Goal: Information Seeking & Learning: Learn about a topic

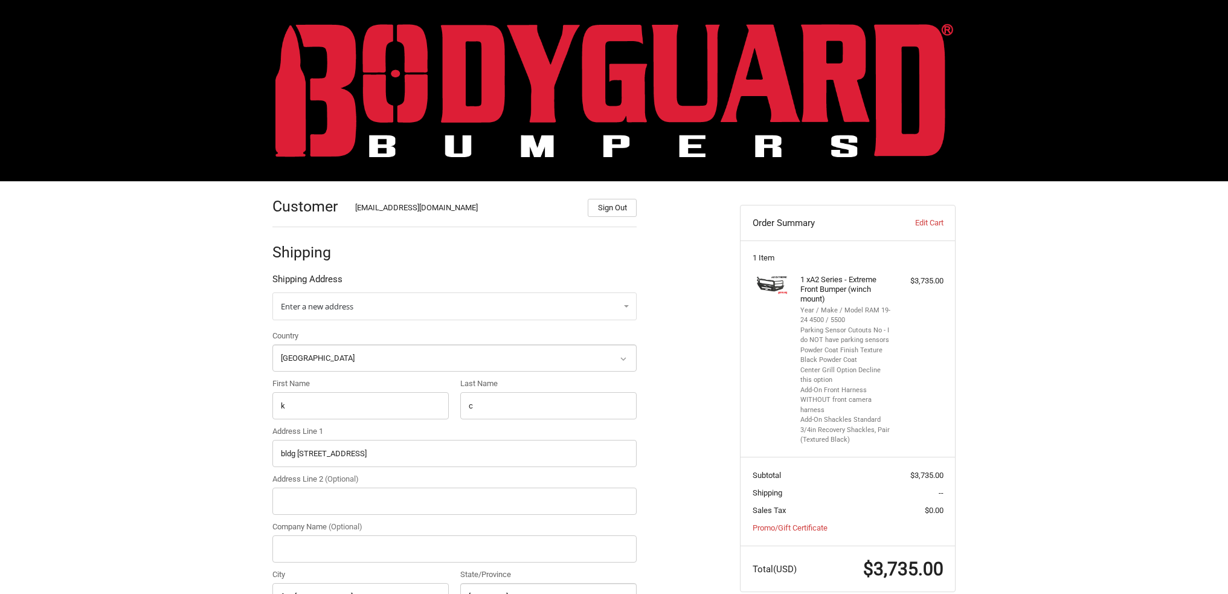
select select "US"
select select "KY"
click at [460, 91] on img at bounding box center [614, 91] width 678 height 134
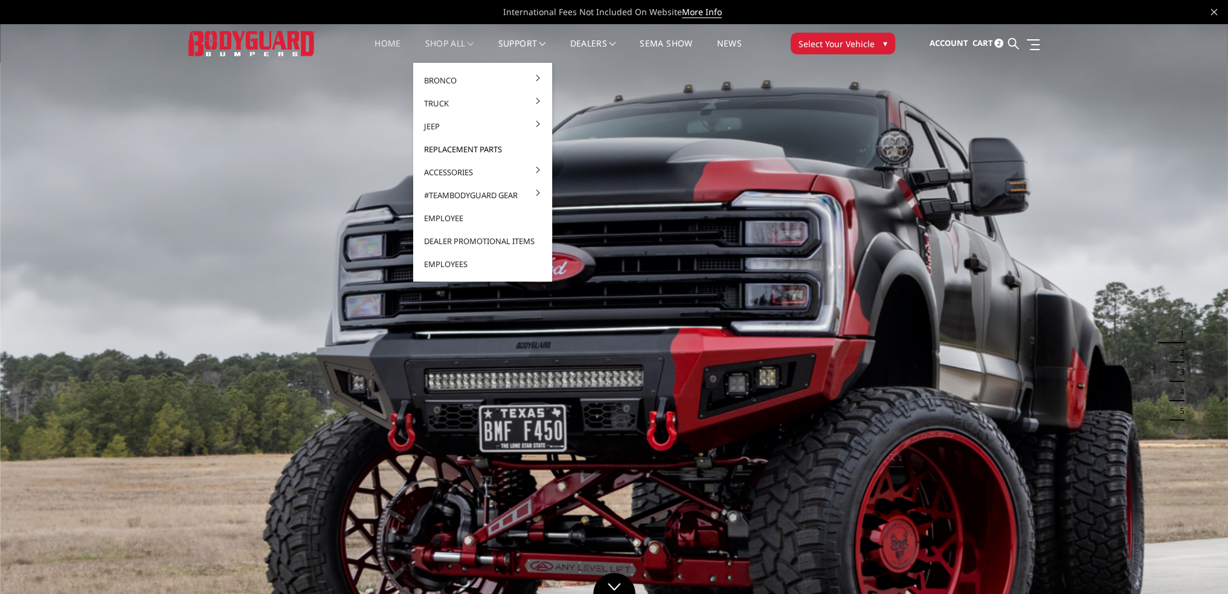
click at [462, 151] on link "Replacement Parts" at bounding box center [482, 149] width 129 height 23
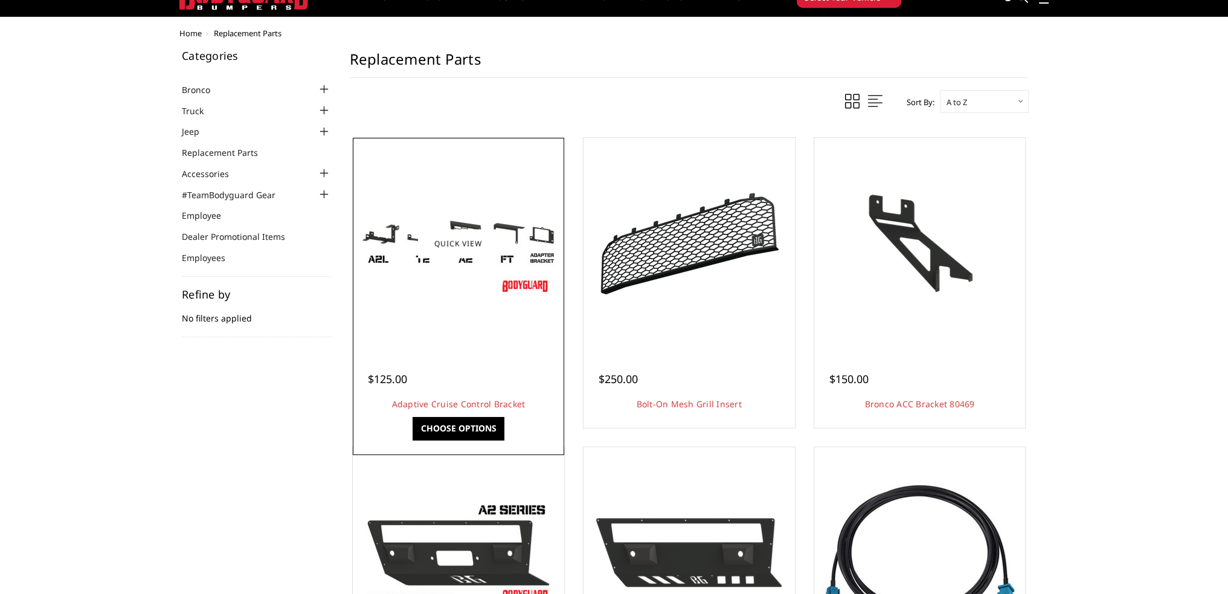
scroll to position [60, 0]
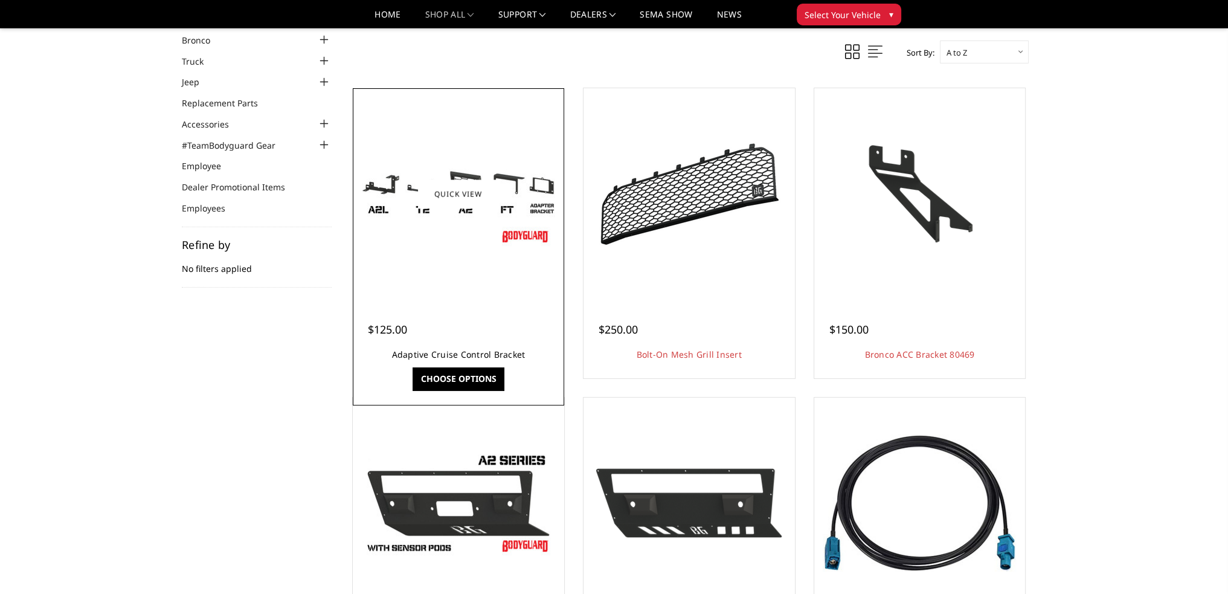
click at [471, 352] on link "Adaptive Cruise Control Bracket" at bounding box center [459, 354] width 134 height 11
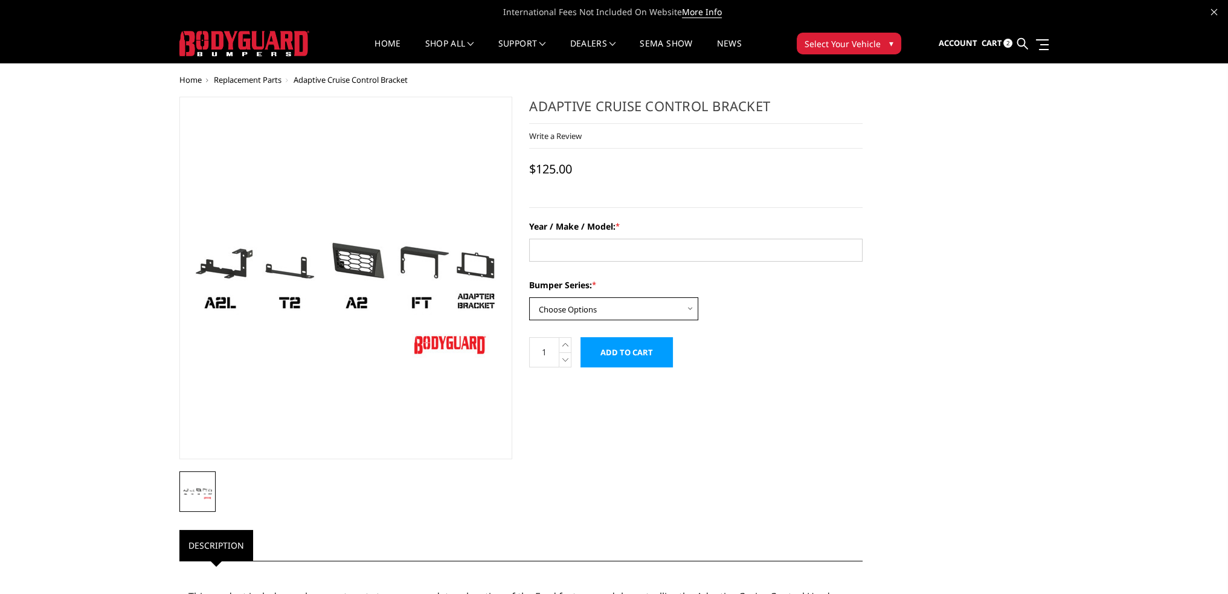
click at [611, 303] on select "Choose Options Freedom Series - truck front (winch) Freedom Series - truck fron…" at bounding box center [613, 308] width 169 height 23
click at [608, 300] on select "Choose Options Freedom Series - truck front (winch) Freedom Series - truck fron…" at bounding box center [613, 308] width 169 height 23
click at [259, 81] on span "Replacement Parts" at bounding box center [248, 79] width 68 height 11
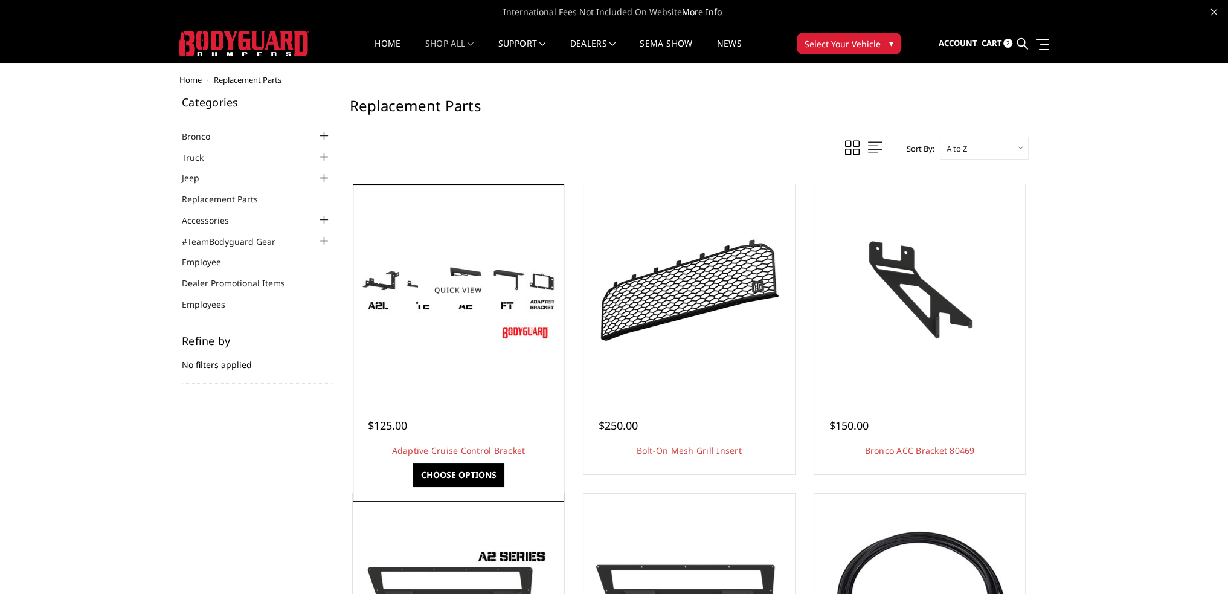
click at [511, 273] on img at bounding box center [458, 290] width 193 height 109
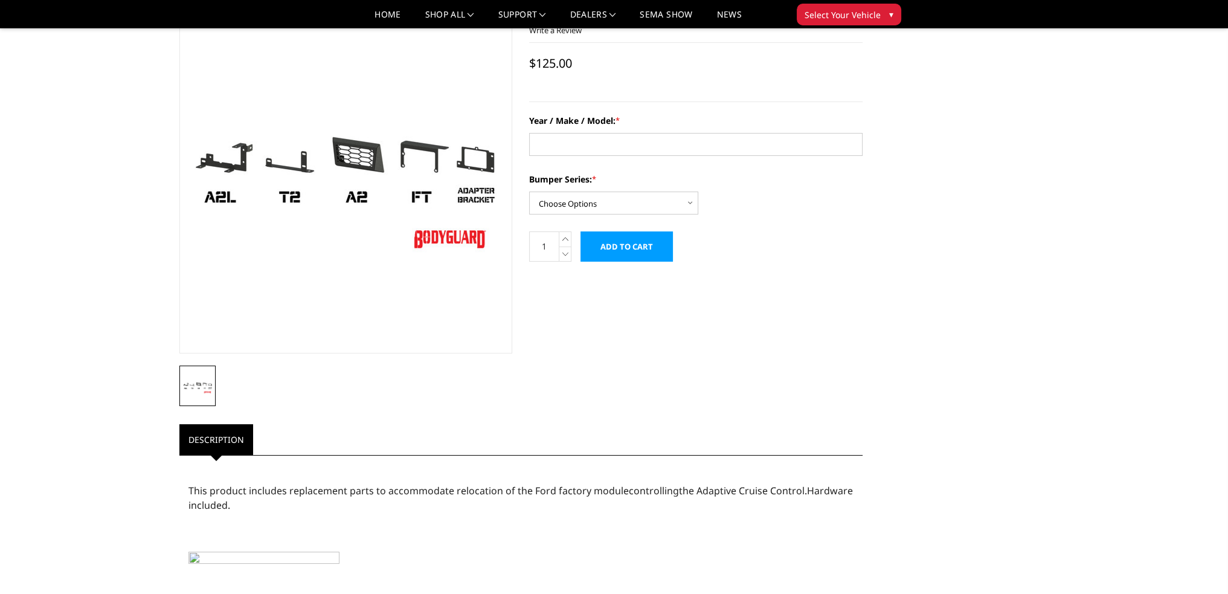
scroll to position [60, 0]
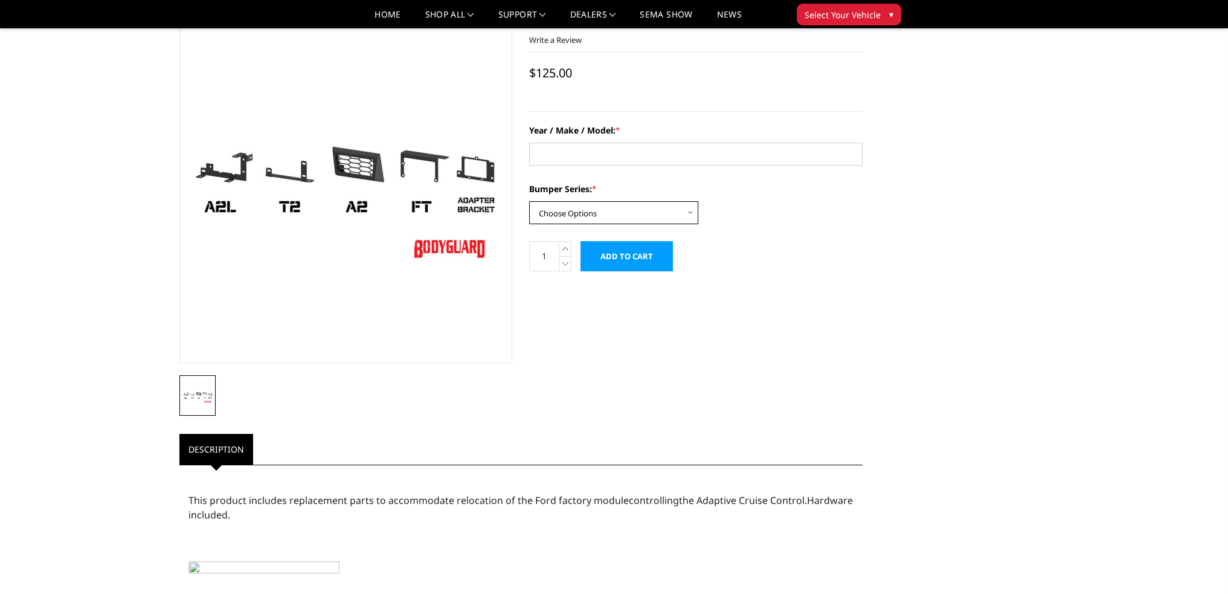
click at [594, 212] on select "Choose Options Freedom Series - truck front (winch) Freedom Series - truck fron…" at bounding box center [613, 212] width 169 height 23
click at [679, 215] on select "Choose Options Freedom Series - truck front (winch) Freedom Series - truck fron…" at bounding box center [613, 212] width 169 height 23
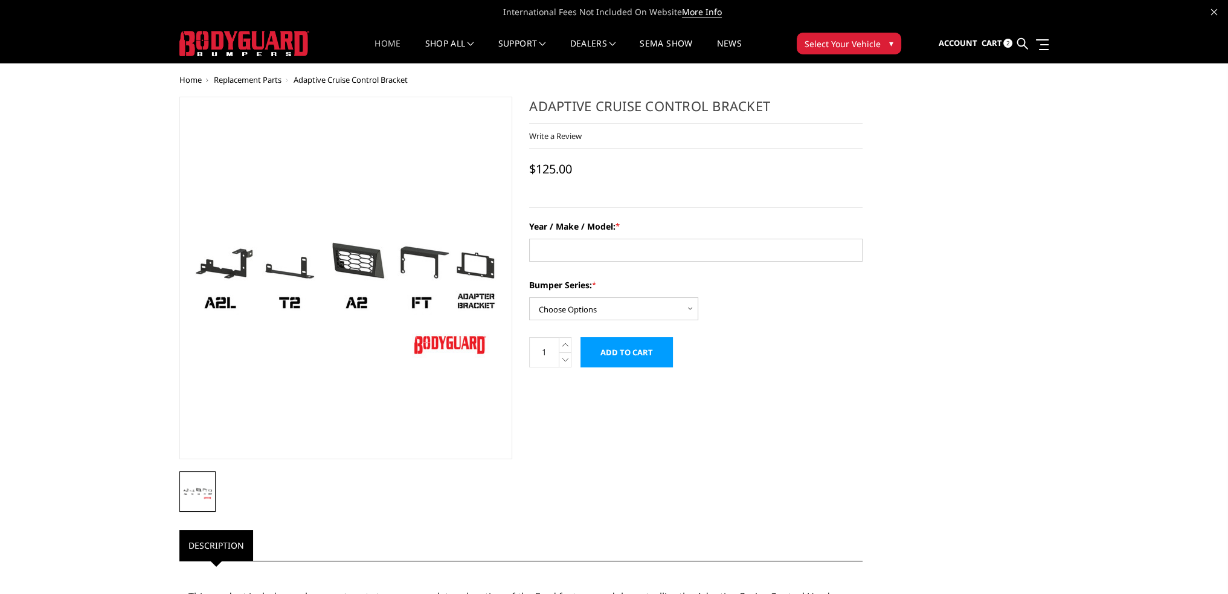
click at [388, 48] on link "Home" at bounding box center [388, 51] width 26 height 24
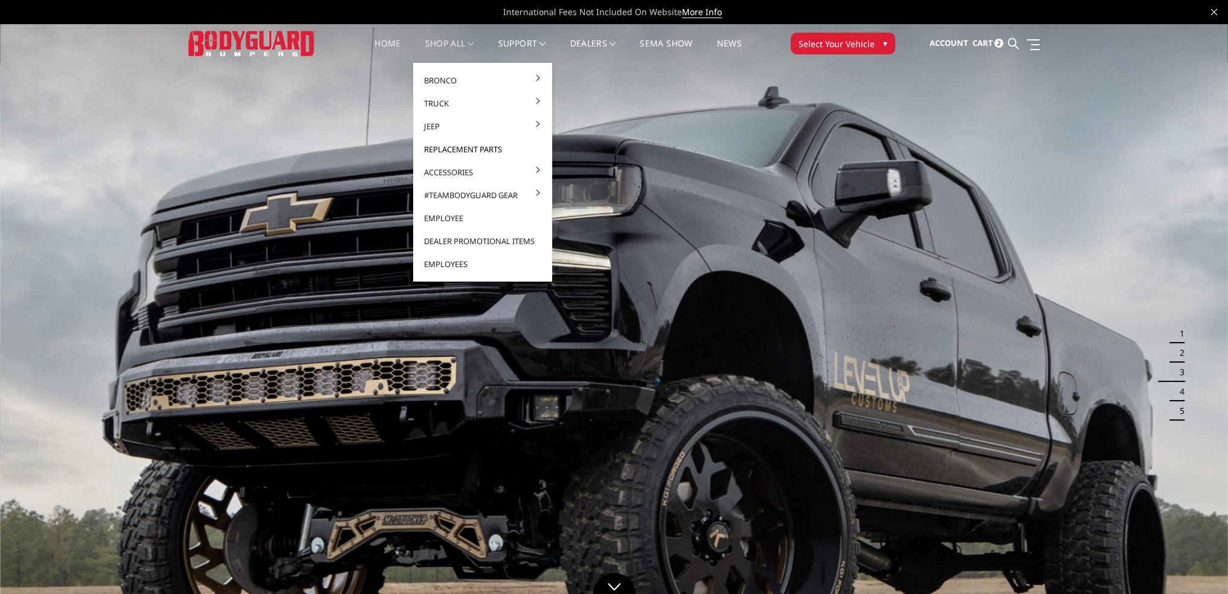
click at [469, 144] on link "Replacement Parts" at bounding box center [482, 149] width 129 height 23
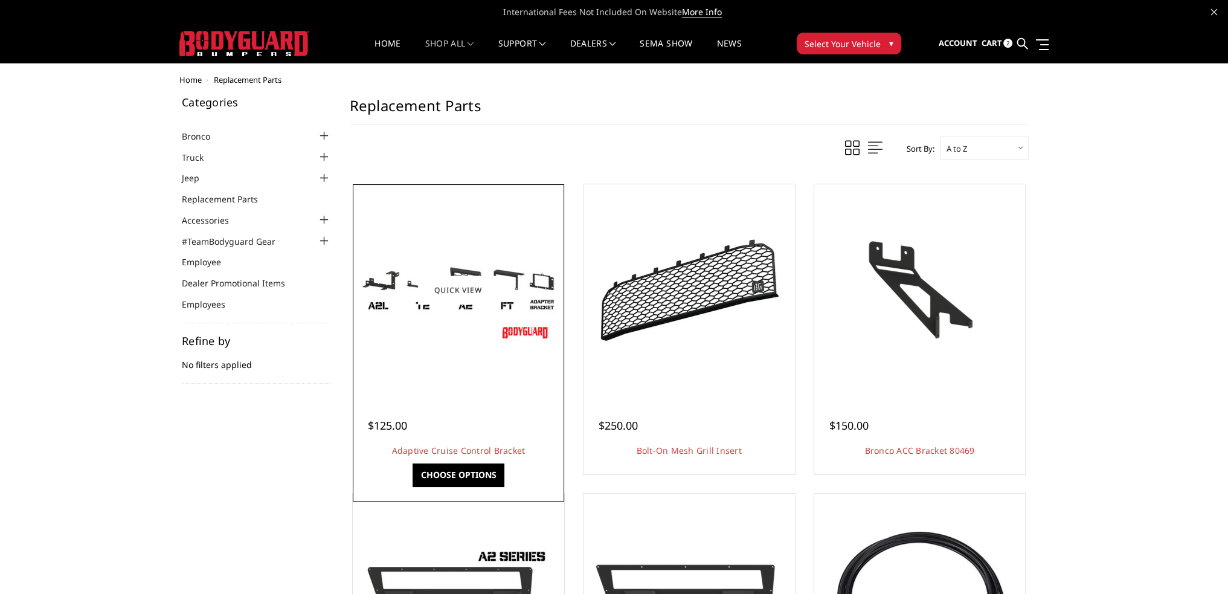
click at [477, 323] on img at bounding box center [458, 290] width 193 height 109
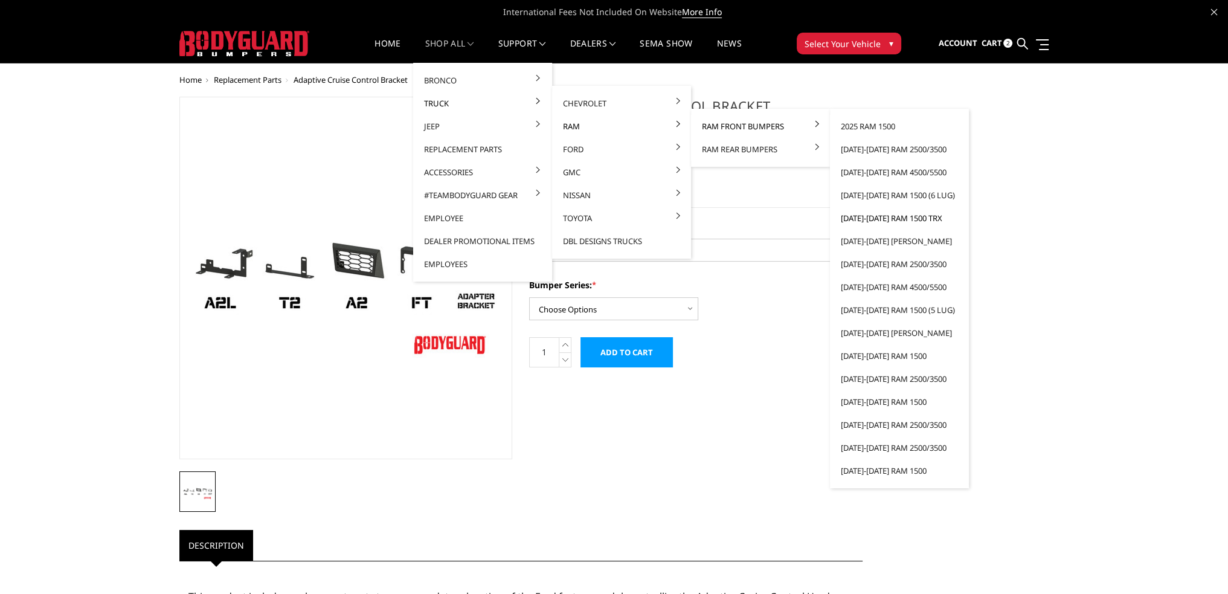
click at [890, 219] on link "[DATE]-[DATE] Ram 1500 TRX" at bounding box center [899, 218] width 129 height 23
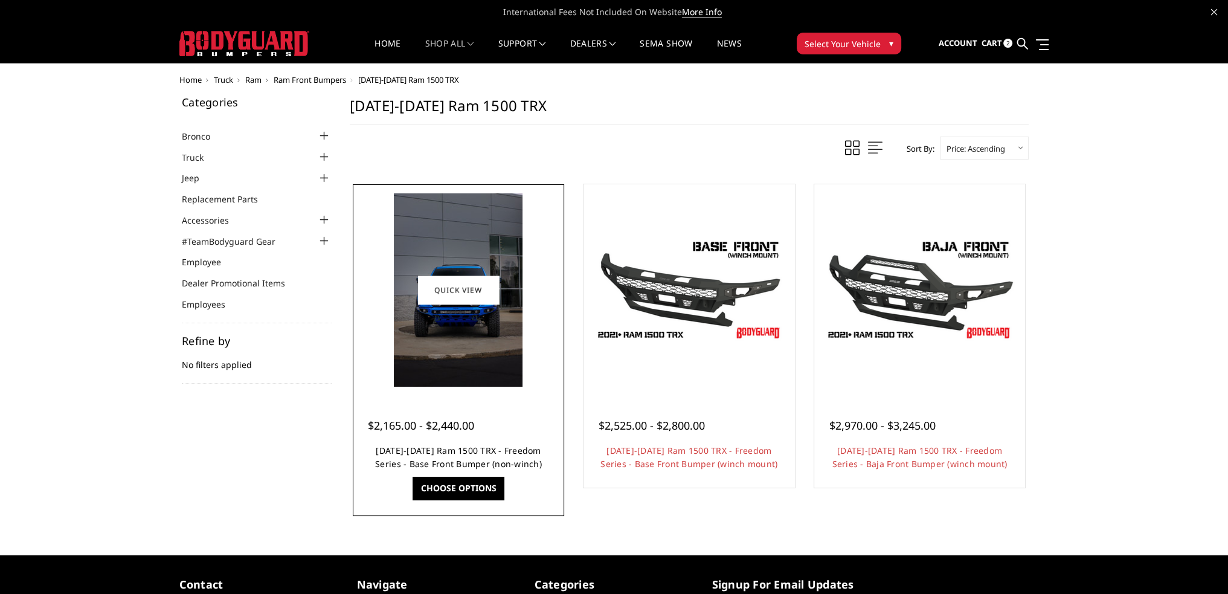
click at [505, 448] on link "2021-2024 Ram 1500 TRX - Freedom Series - Base Front Bumper (non-winch)" at bounding box center [458, 457] width 167 height 25
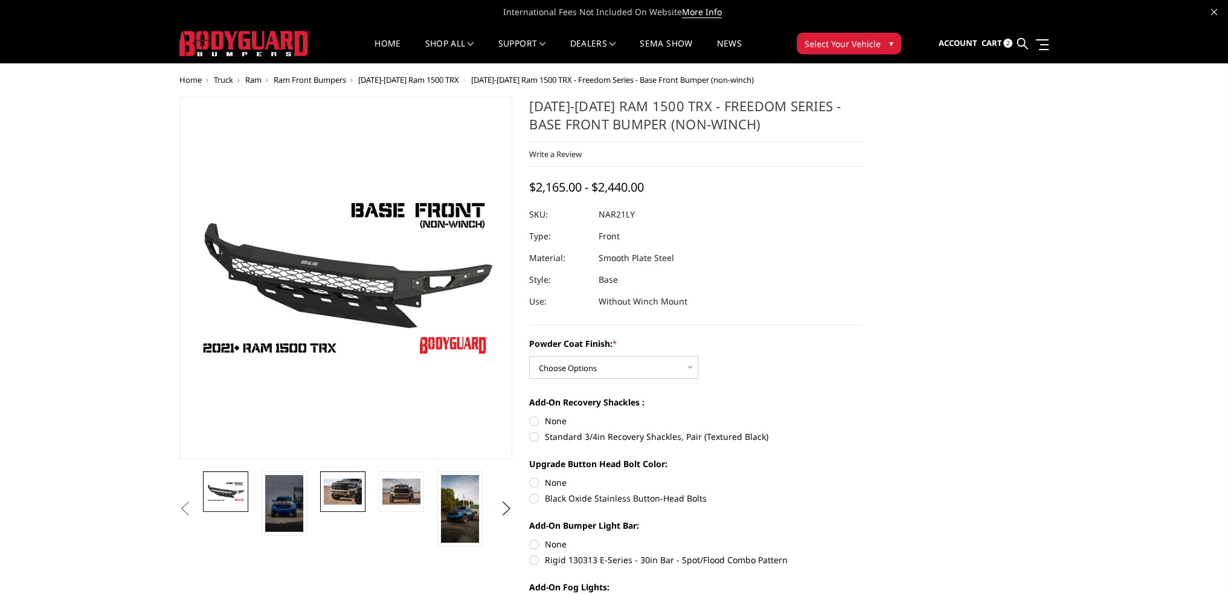
click at [336, 484] on img at bounding box center [343, 490] width 38 height 25
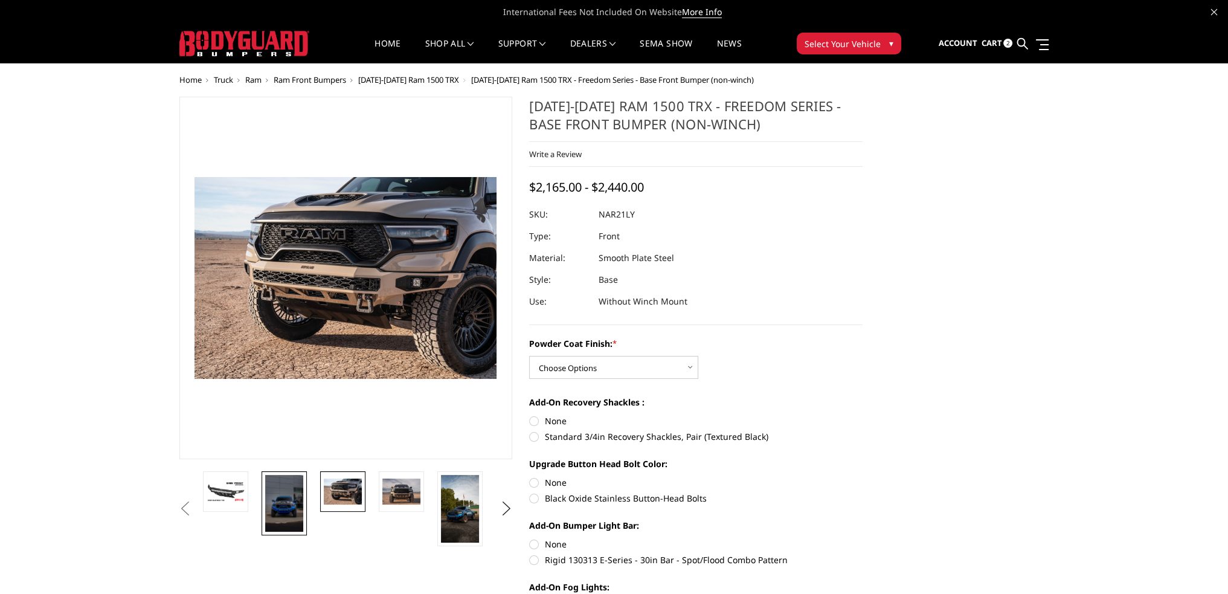
click at [300, 493] on img at bounding box center [284, 503] width 38 height 57
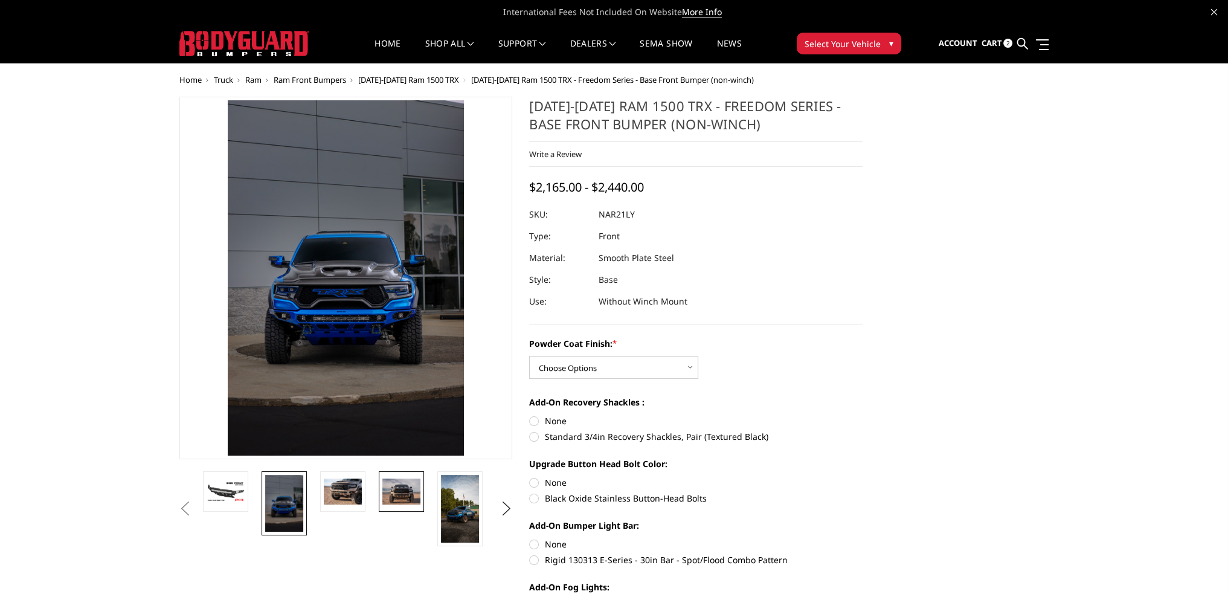
click at [391, 490] on img at bounding box center [401, 490] width 38 height 25
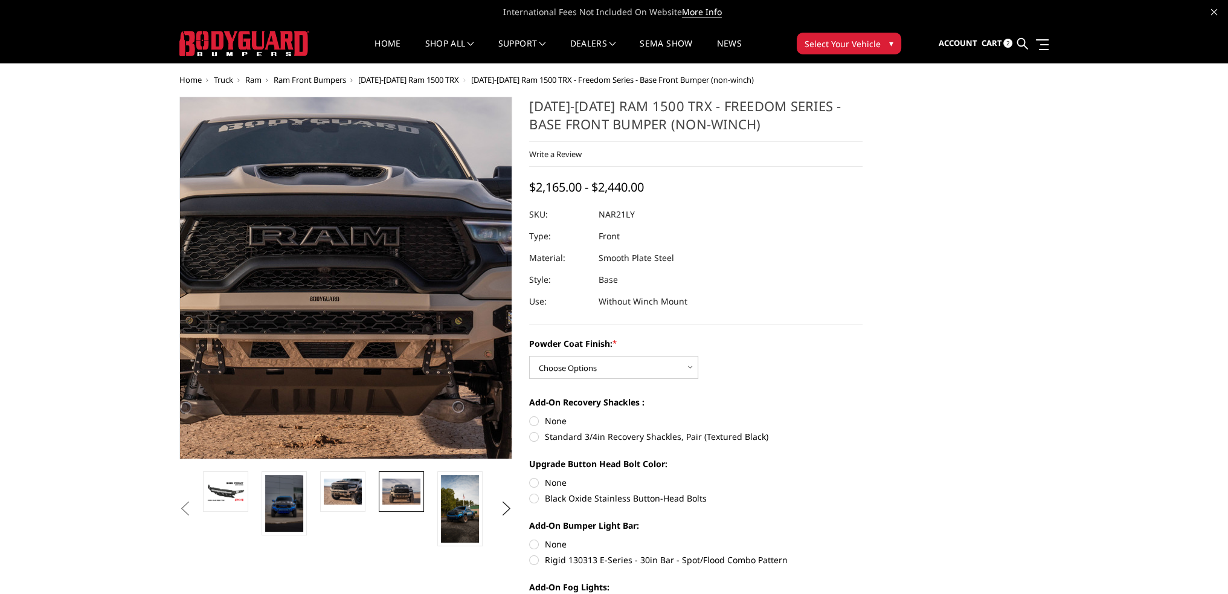
click at [367, 319] on img at bounding box center [317, 261] width 773 height 516
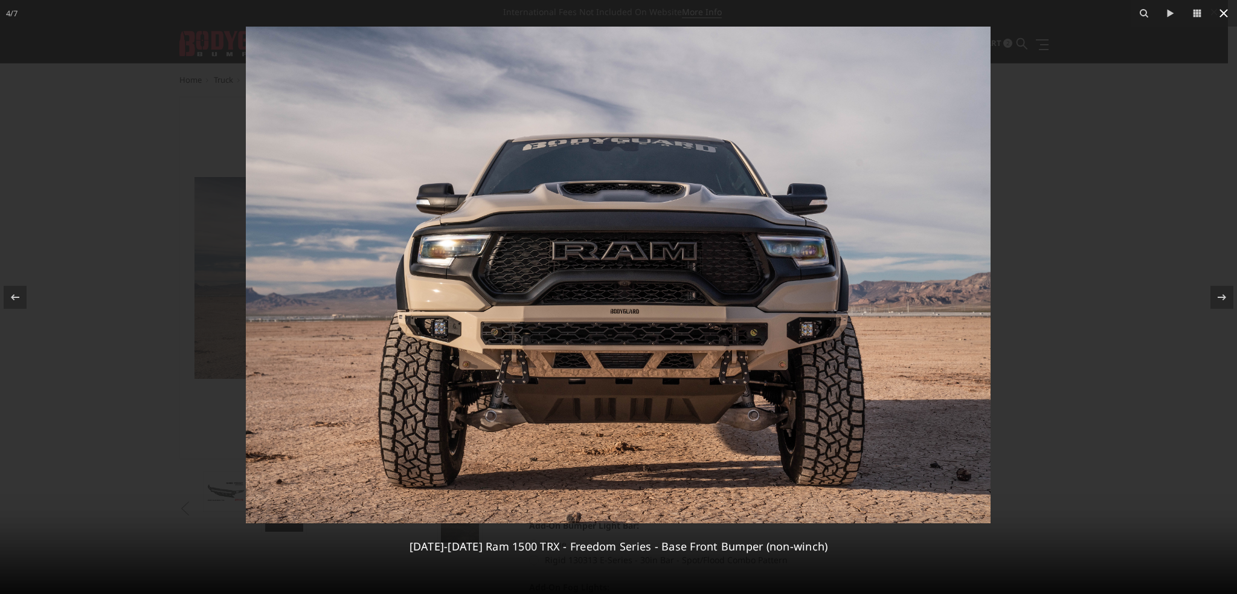
click at [1223, 10] on icon at bounding box center [1224, 13] width 14 height 14
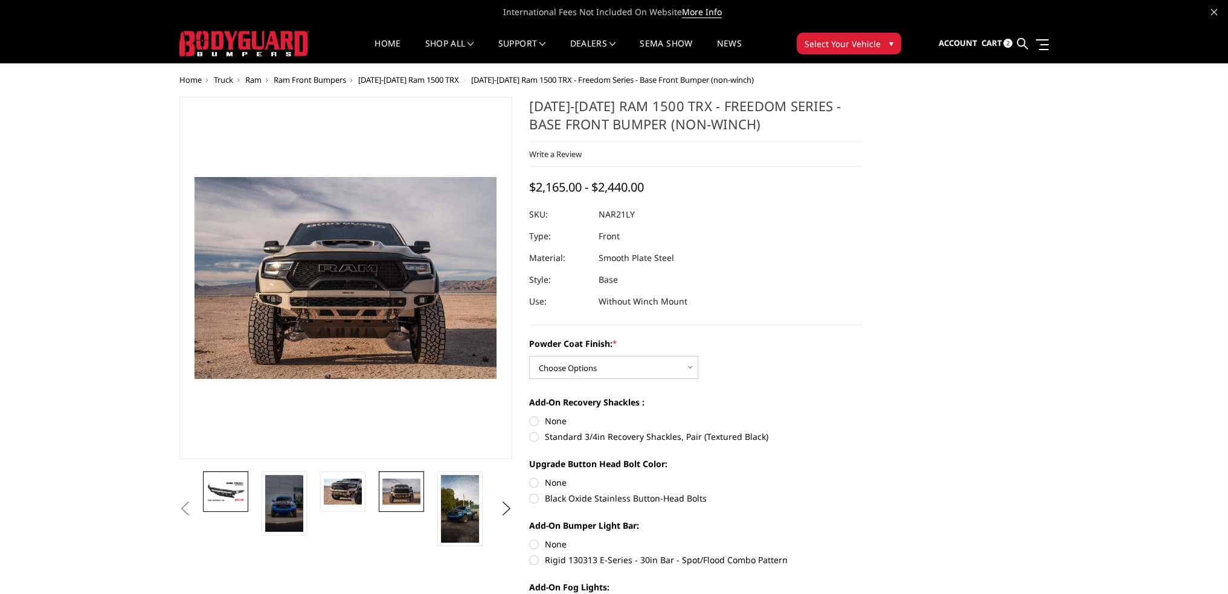
click at [238, 483] on img at bounding box center [226, 491] width 38 height 21
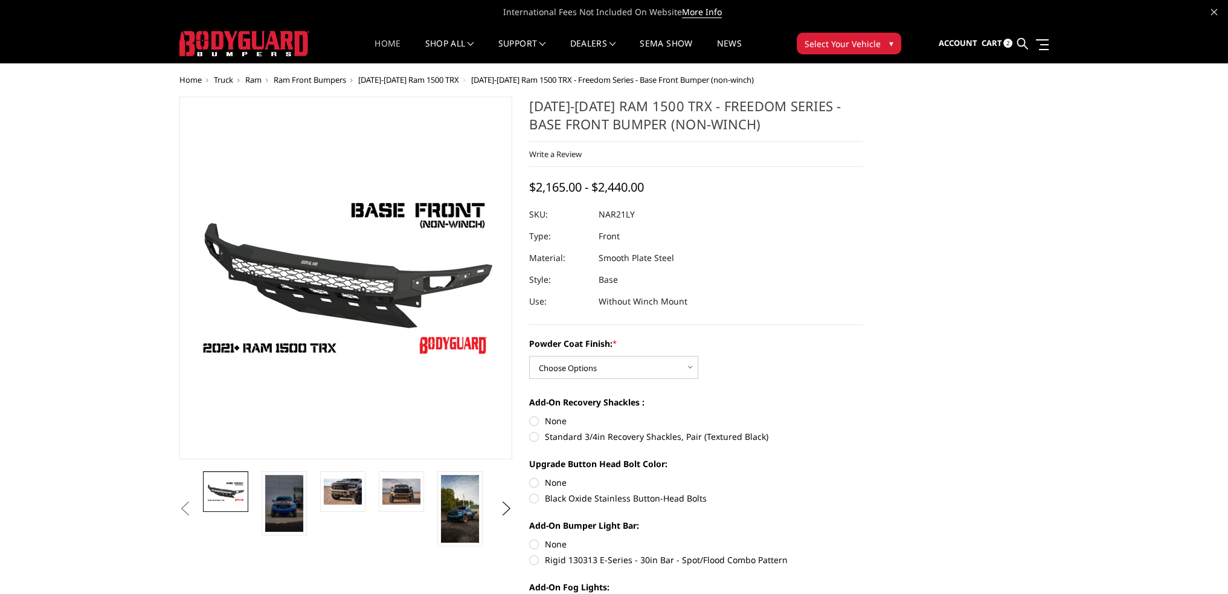
click at [379, 50] on link "Home" at bounding box center [388, 51] width 26 height 24
